Goal: Transaction & Acquisition: Purchase product/service

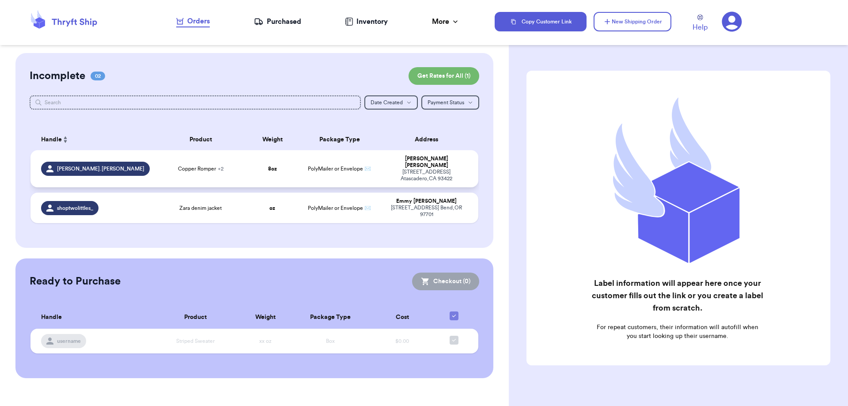
click at [323, 171] on td "PolyMailer or Envelope ✉️" at bounding box center [339, 168] width 81 height 37
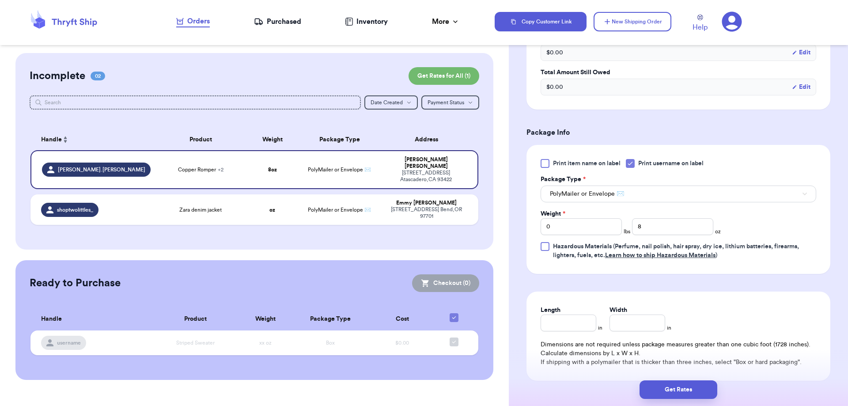
scroll to position [436, 0]
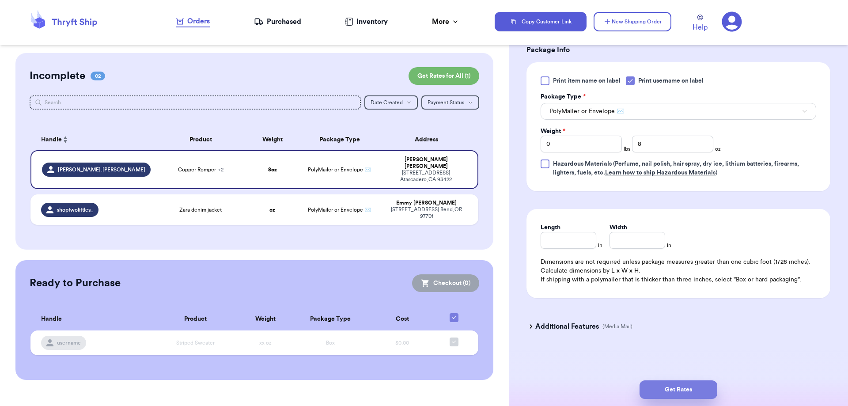
click at [682, 385] on button "Get Rates" at bounding box center [678, 389] width 78 height 19
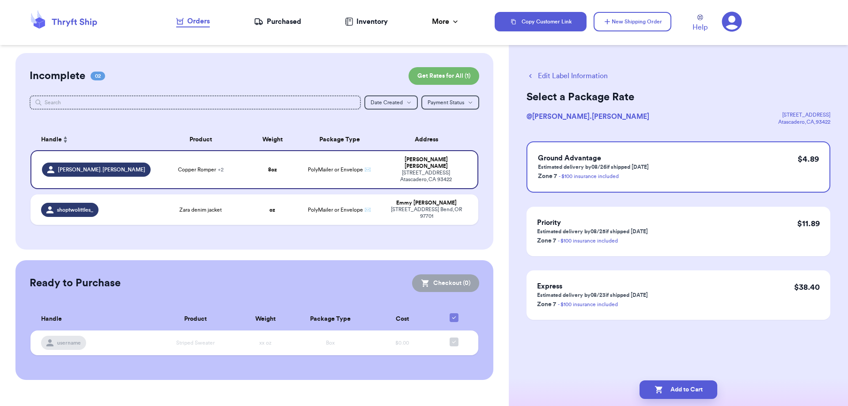
scroll to position [0, 0]
click at [278, 199] on td "oz" at bounding box center [272, 209] width 54 height 30
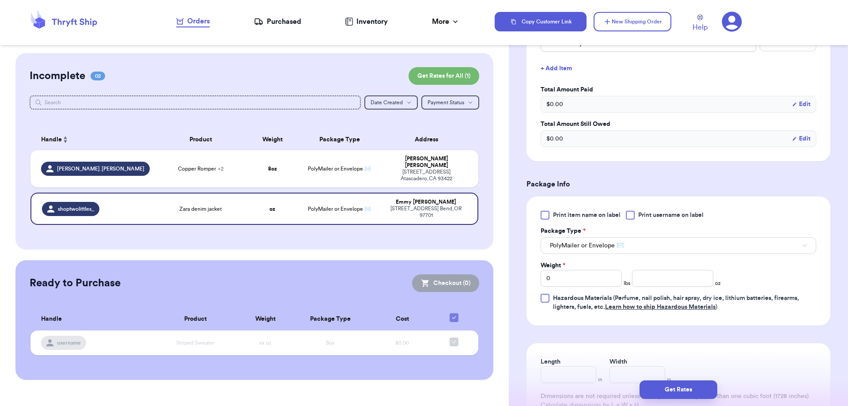
scroll to position [265, 0]
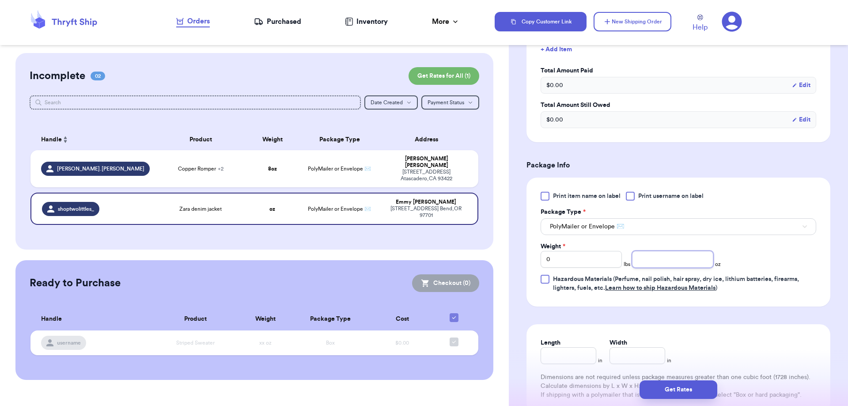
click at [681, 257] on input "number" at bounding box center [672, 259] width 81 height 17
type input "5"
type input "8"
click at [789, 264] on div "Print item name on label Print username on label Package Type * PolyMailer or E…" at bounding box center [677, 242] width 275 height 101
click at [243, 170] on td "Copper Romper + 2" at bounding box center [201, 168] width 90 height 37
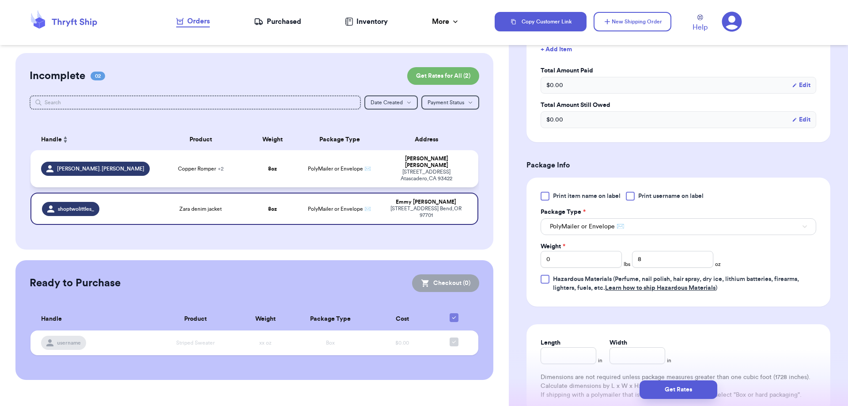
type input "Copper Romper"
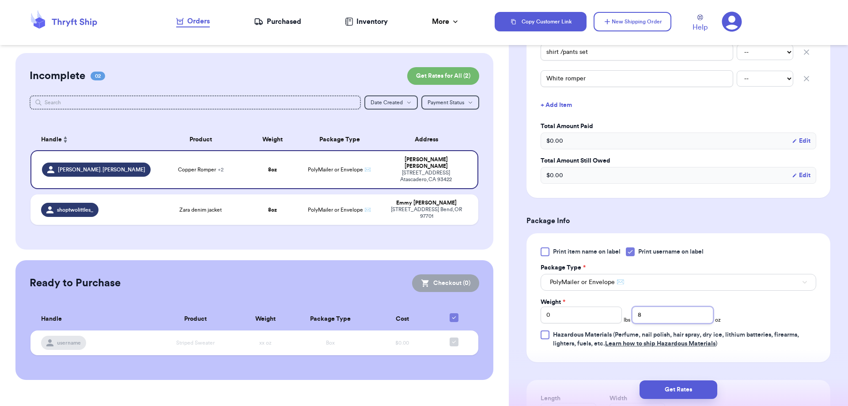
drag, startPoint x: 654, startPoint y: 312, endPoint x: 633, endPoint y: 313, distance: 21.7
click at [633, 313] on input "8" at bounding box center [672, 314] width 81 height 17
type input "12"
click at [706, 383] on button "Get Rates" at bounding box center [678, 389] width 78 height 19
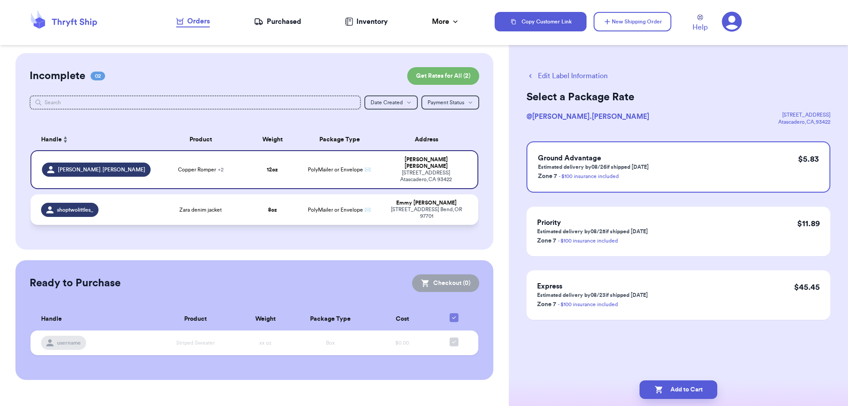
click at [328, 207] on span "PolyMailer or Envelope ✉️" at bounding box center [339, 209] width 63 height 5
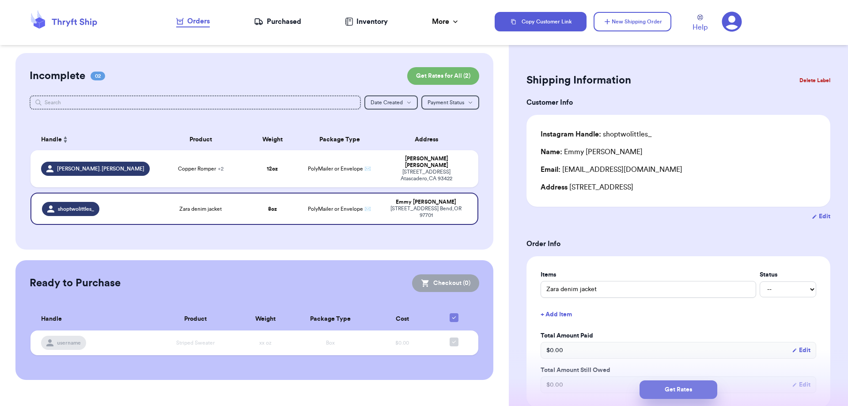
click at [668, 389] on button "Get Rates" at bounding box center [678, 389] width 78 height 19
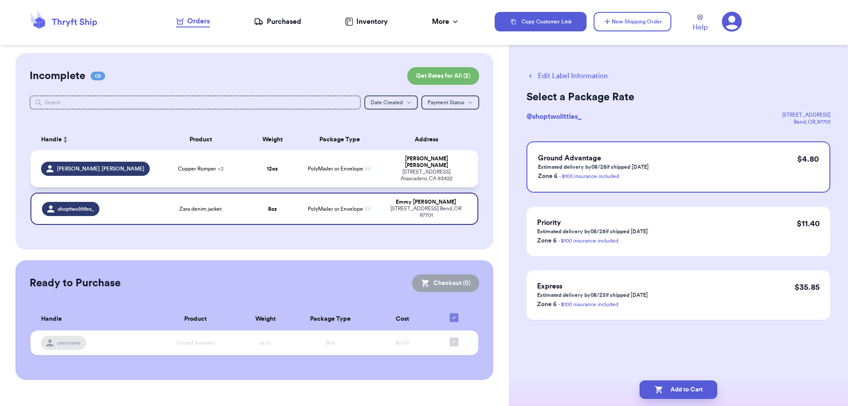
click at [291, 164] on td "12 oz" at bounding box center [272, 168] width 54 height 37
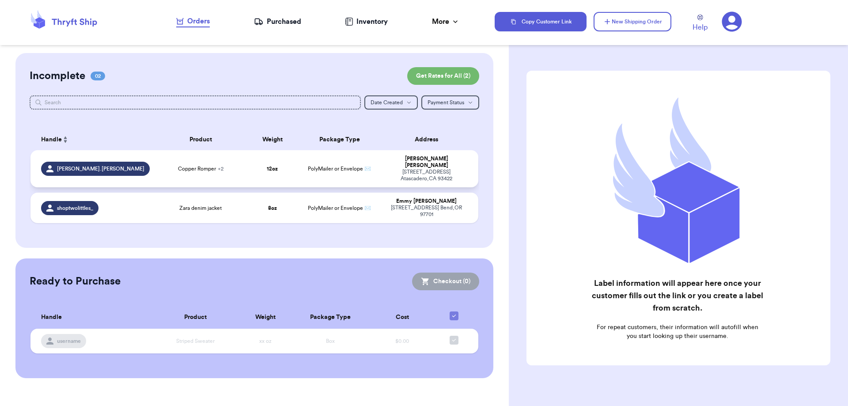
click at [332, 174] on td "PolyMailer or Envelope ✉️" at bounding box center [339, 168] width 81 height 37
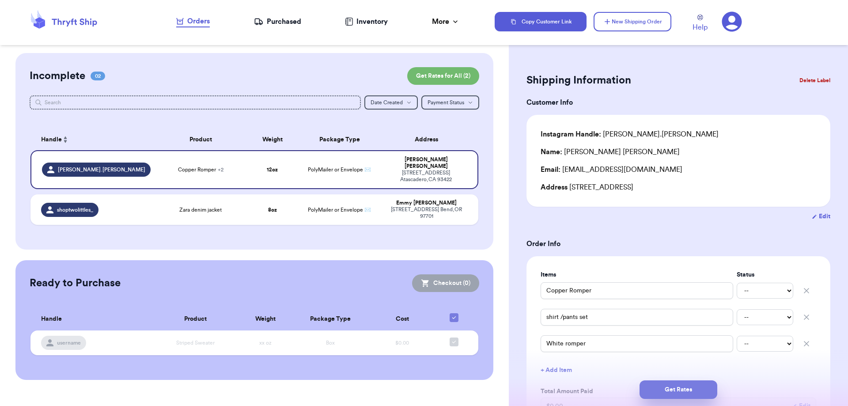
click at [663, 392] on button "Get Rates" at bounding box center [678, 389] width 78 height 19
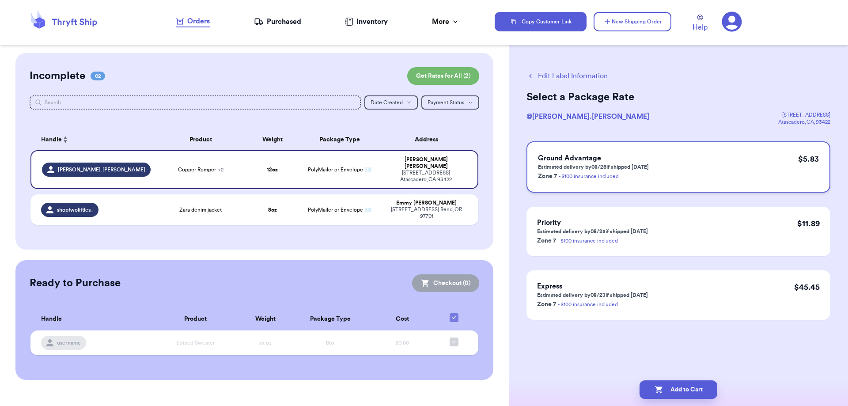
click at [731, 168] on div "Ground Advantage Estimated delivery by 08/26 if shipped [DATE] Zone 7 - $100 in…" at bounding box center [678, 166] width 304 height 51
click at [687, 386] on button "Add to Cart" at bounding box center [678, 389] width 78 height 19
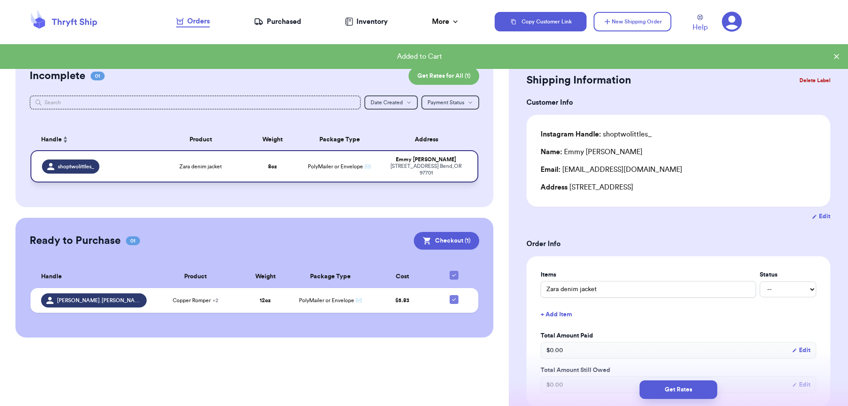
click at [340, 175] on td "PolyMailer or Envelope ✉️" at bounding box center [339, 166] width 81 height 32
click at [667, 385] on button "Get Rates" at bounding box center [678, 389] width 78 height 19
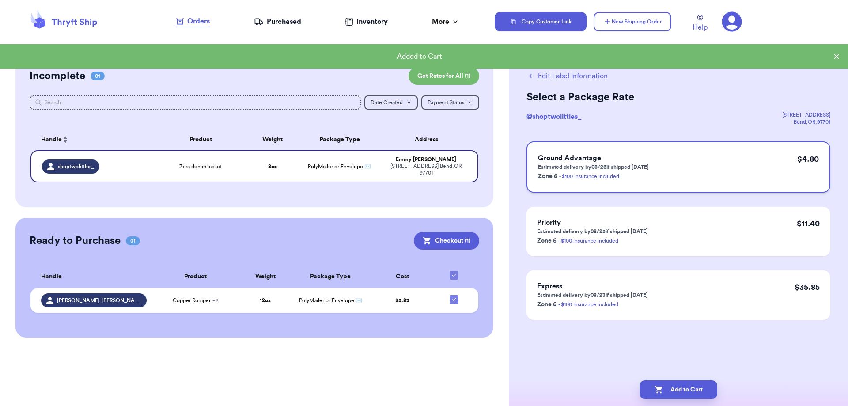
click at [634, 179] on p "Zone 6 - $100 insurance included" at bounding box center [593, 175] width 111 height 11
click at [669, 385] on button "Add to Cart" at bounding box center [678, 389] width 78 height 19
checkbox input "true"
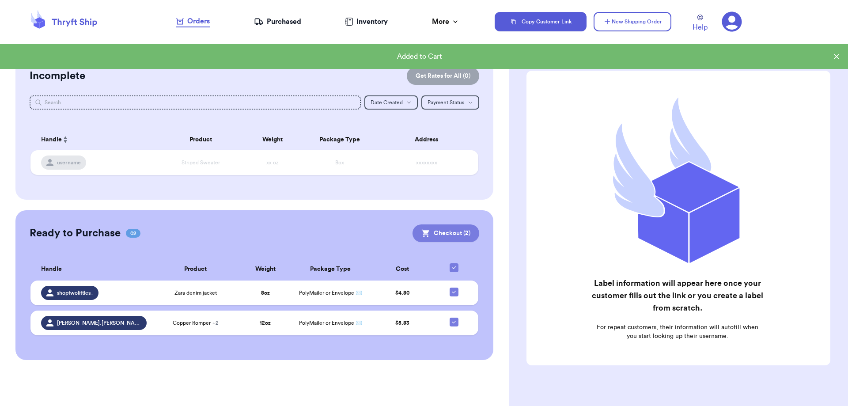
click at [442, 235] on button "Checkout ( 2 )" at bounding box center [445, 233] width 67 height 18
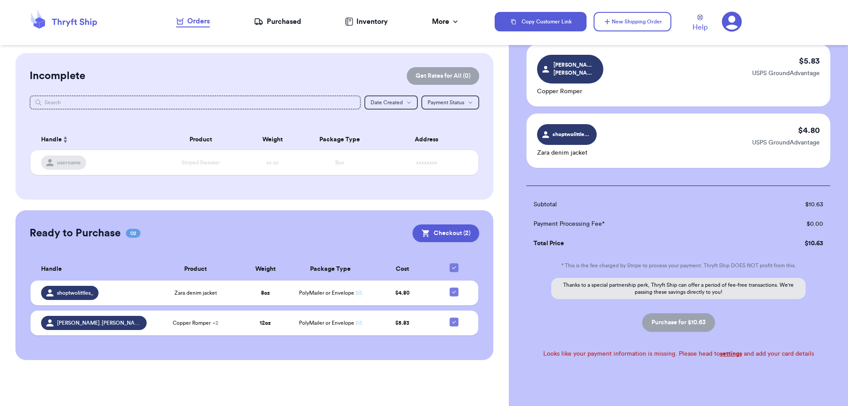
scroll to position [72, 0]
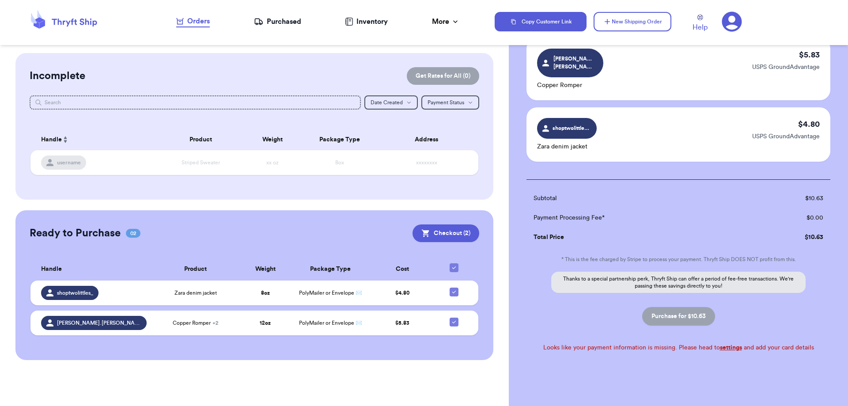
click at [675, 277] on p "Thanks to a special partnership perk, Thryft Ship can offer a period of fee-fre…" at bounding box center [678, 282] width 254 height 21
click at [728, 345] on div "Checkout ( 2 ) Selected Labels [PERSON_NAME].[PERSON_NAME] Copper Romper $ 5.83…" at bounding box center [678, 197] width 339 height 432
click at [727, 344] on link "settings" at bounding box center [731, 347] width 22 height 6
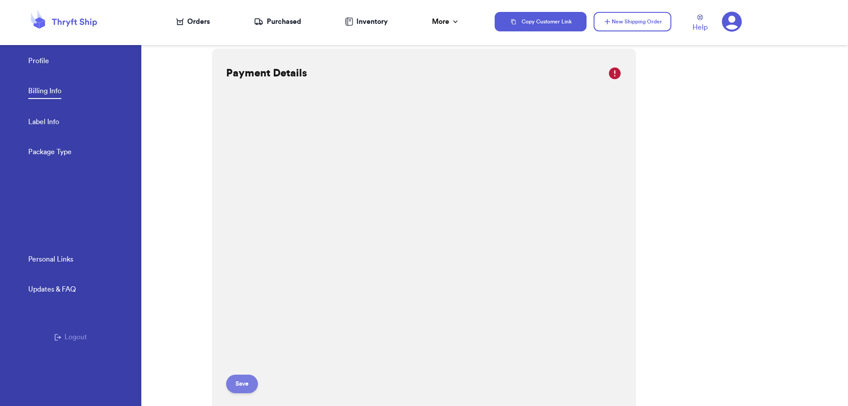
click at [249, 379] on button "Save" at bounding box center [242, 383] width 32 height 19
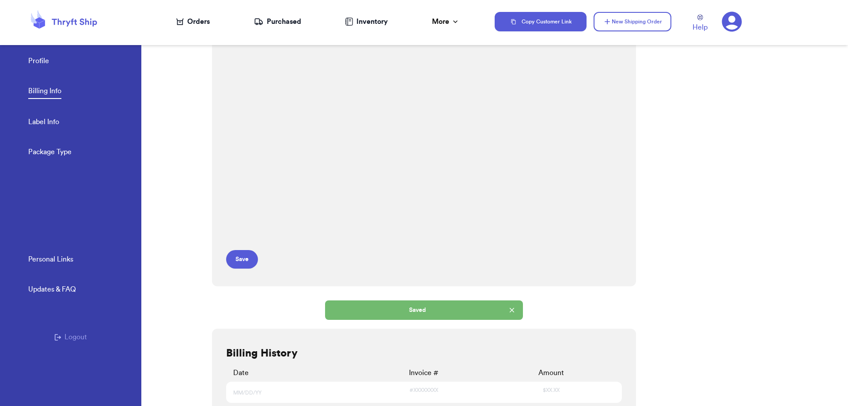
scroll to position [132, 0]
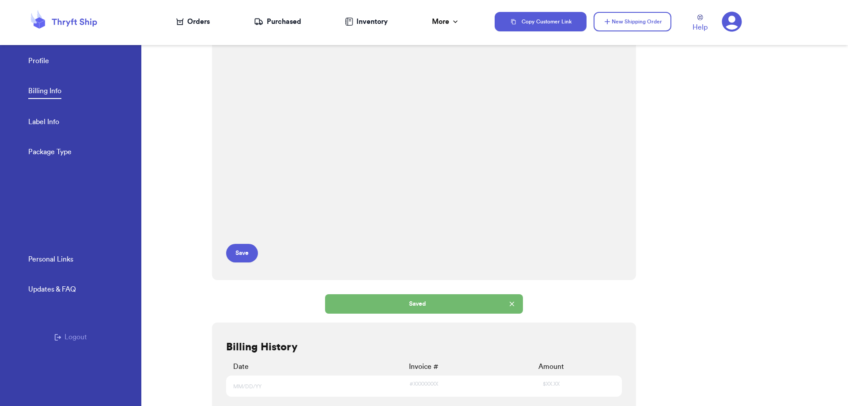
click at [435, 298] on div "Saved" at bounding box center [424, 303] width 198 height 19
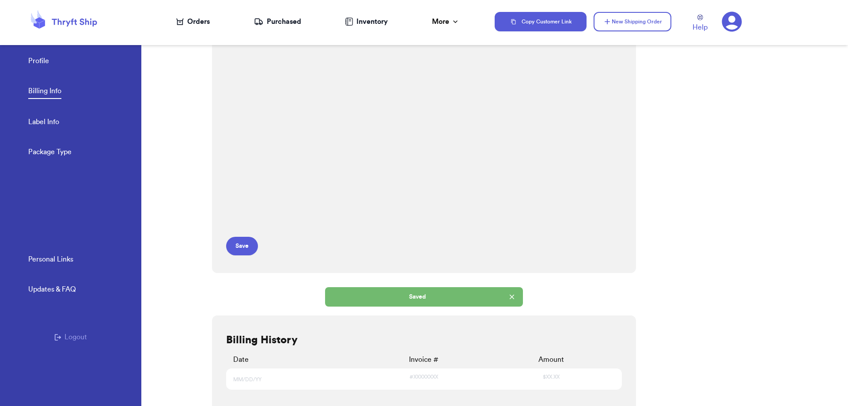
scroll to position [144, 0]
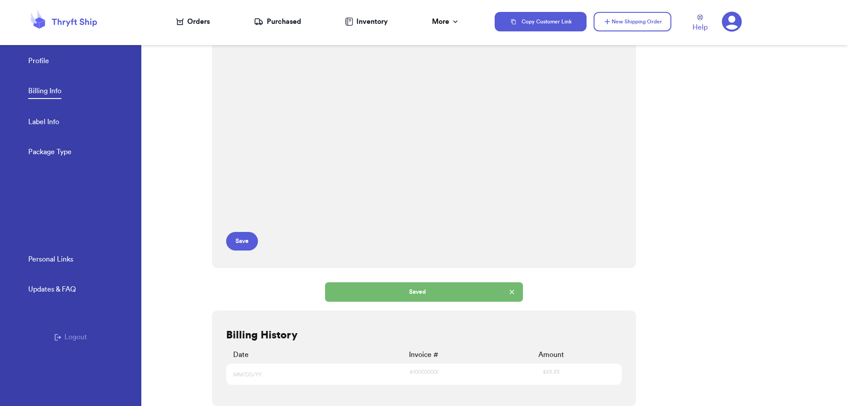
click at [189, 25] on div "Orders" at bounding box center [193, 21] width 34 height 11
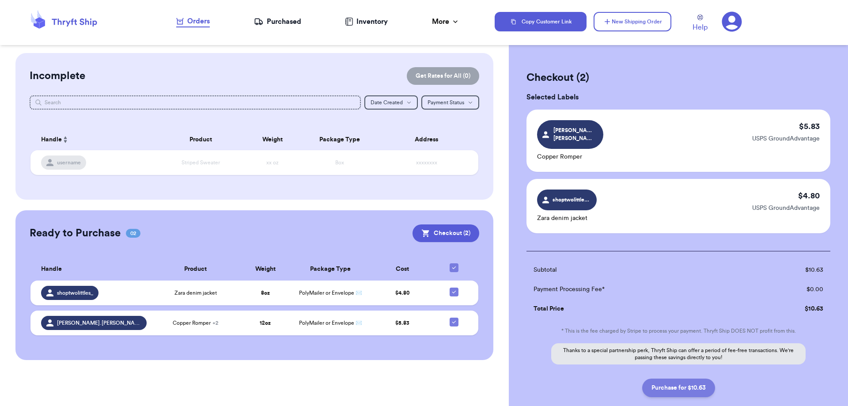
click at [679, 378] on button "Purchase for $10.63" at bounding box center [678, 387] width 73 height 19
checkbox input "false"
checkbox input "true"
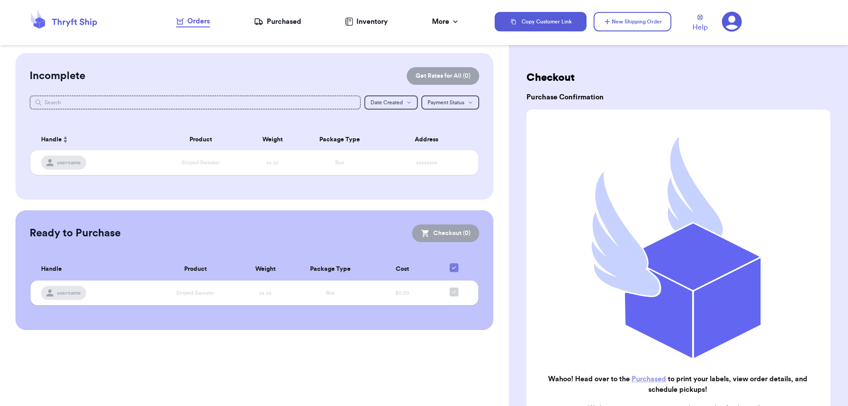
click at [634, 375] on link "Purchased" at bounding box center [648, 378] width 34 height 7
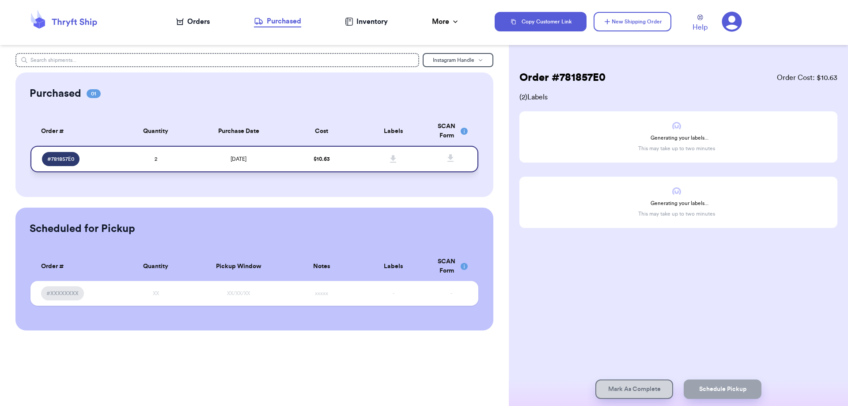
click at [177, 159] on td "2" at bounding box center [156, 159] width 72 height 26
click at [465, 132] on rect at bounding box center [463, 131] width 7 height 7
click at [624, 85] on div "Order # 781857E0 Order Cost: $ 10.63 ( 2 ) Labels Generating your labels... Thi…" at bounding box center [678, 149] width 318 height 157
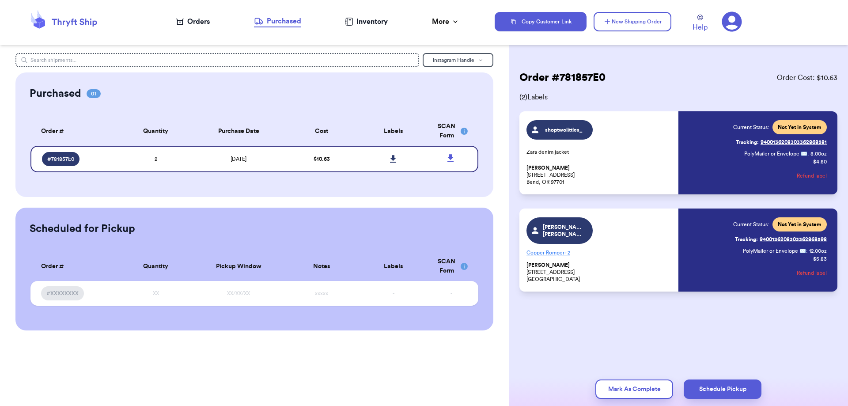
click at [601, 151] on p "Zara denim jacket" at bounding box center [599, 151] width 147 height 7
click at [390, 156] on icon at bounding box center [393, 159] width 7 height 8
